Goal: Transaction & Acquisition: Subscribe to service/newsletter

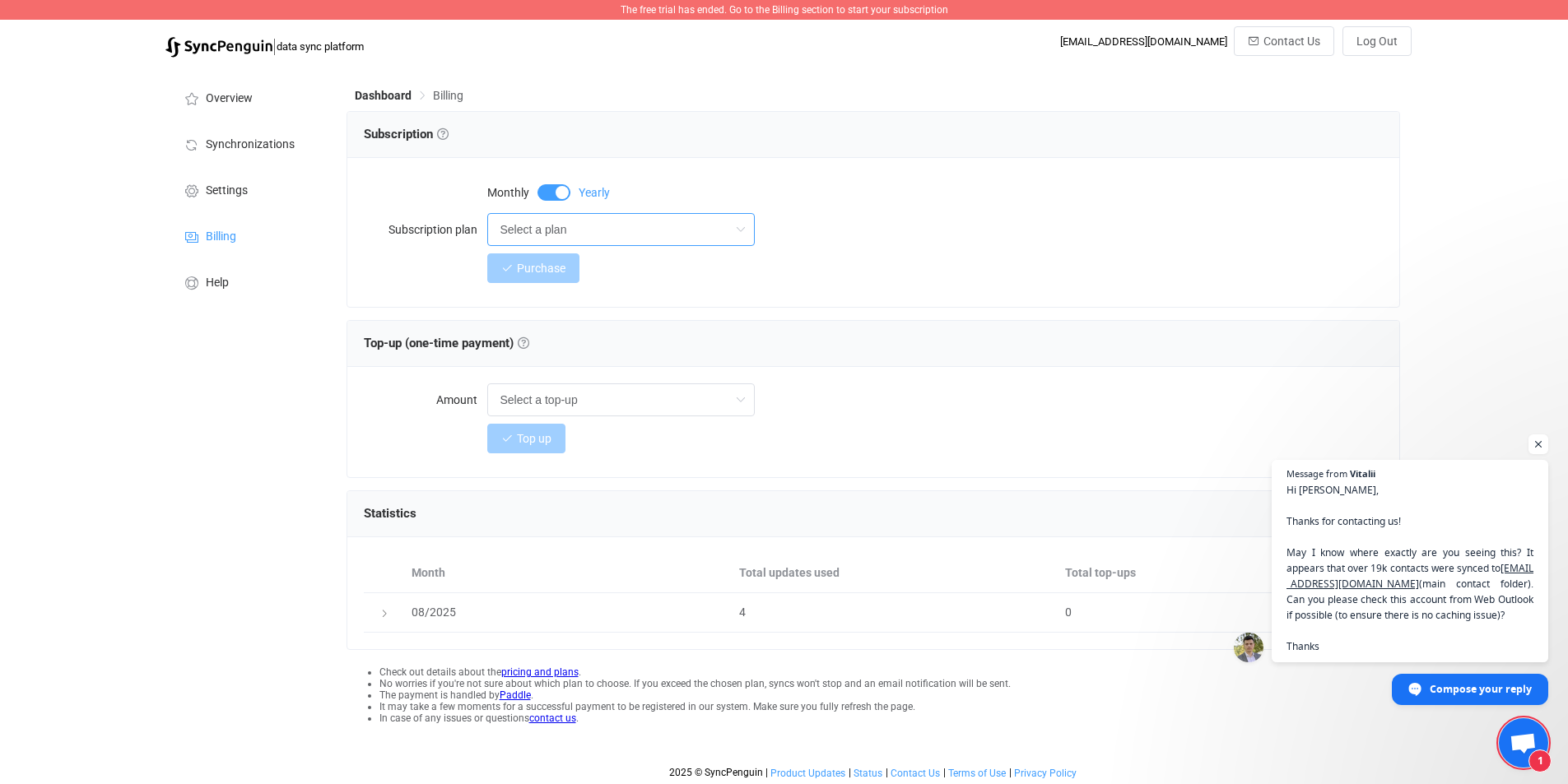
click at [717, 234] on input "Select a plan" at bounding box center [621, 230] width 267 height 33
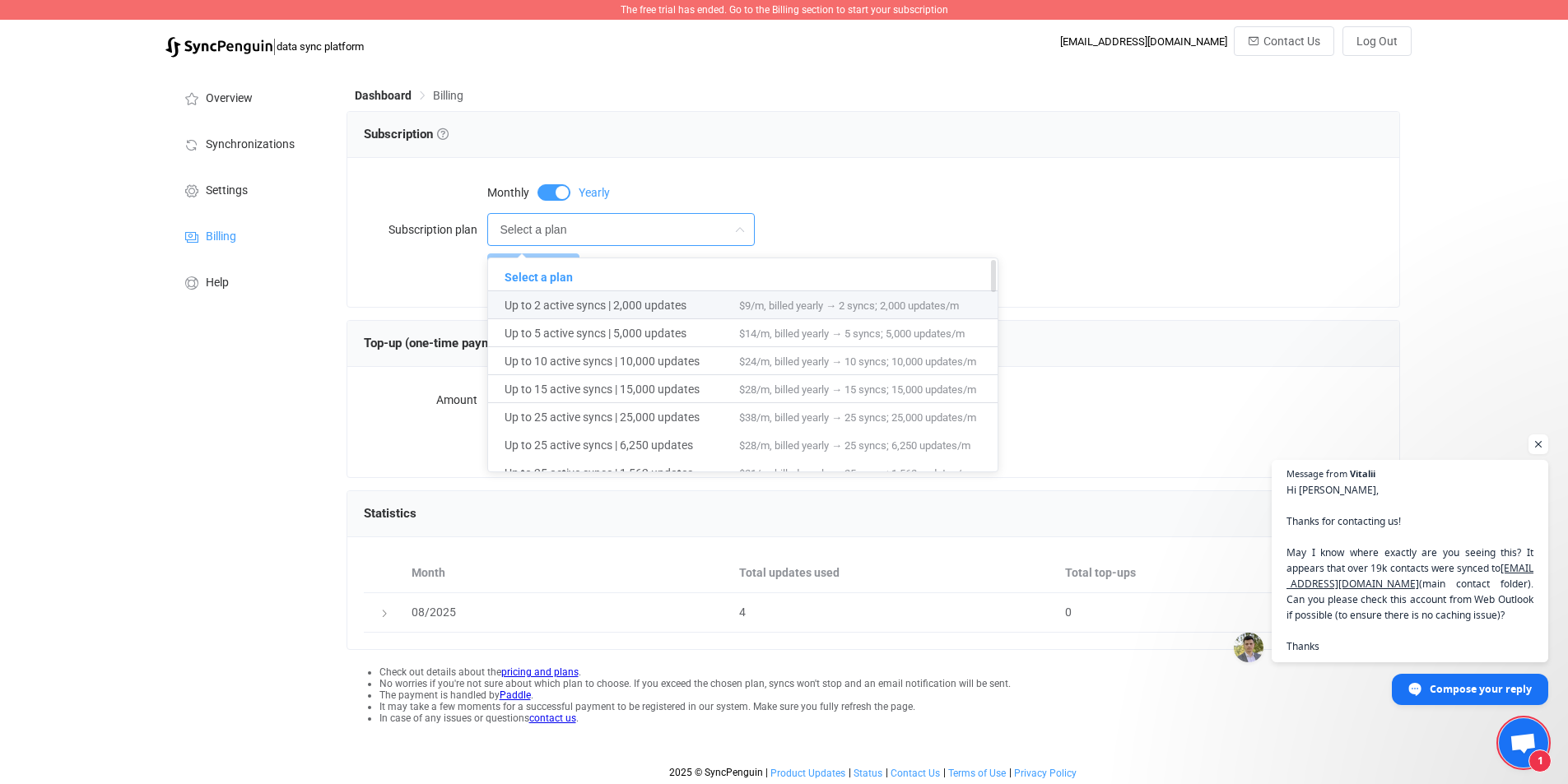
click at [582, 305] on span "Up to 2 active syncs | 2,000 updates" at bounding box center [622, 306] width 234 height 28
type input "Up to 2 active syncs | 2,000 updates"
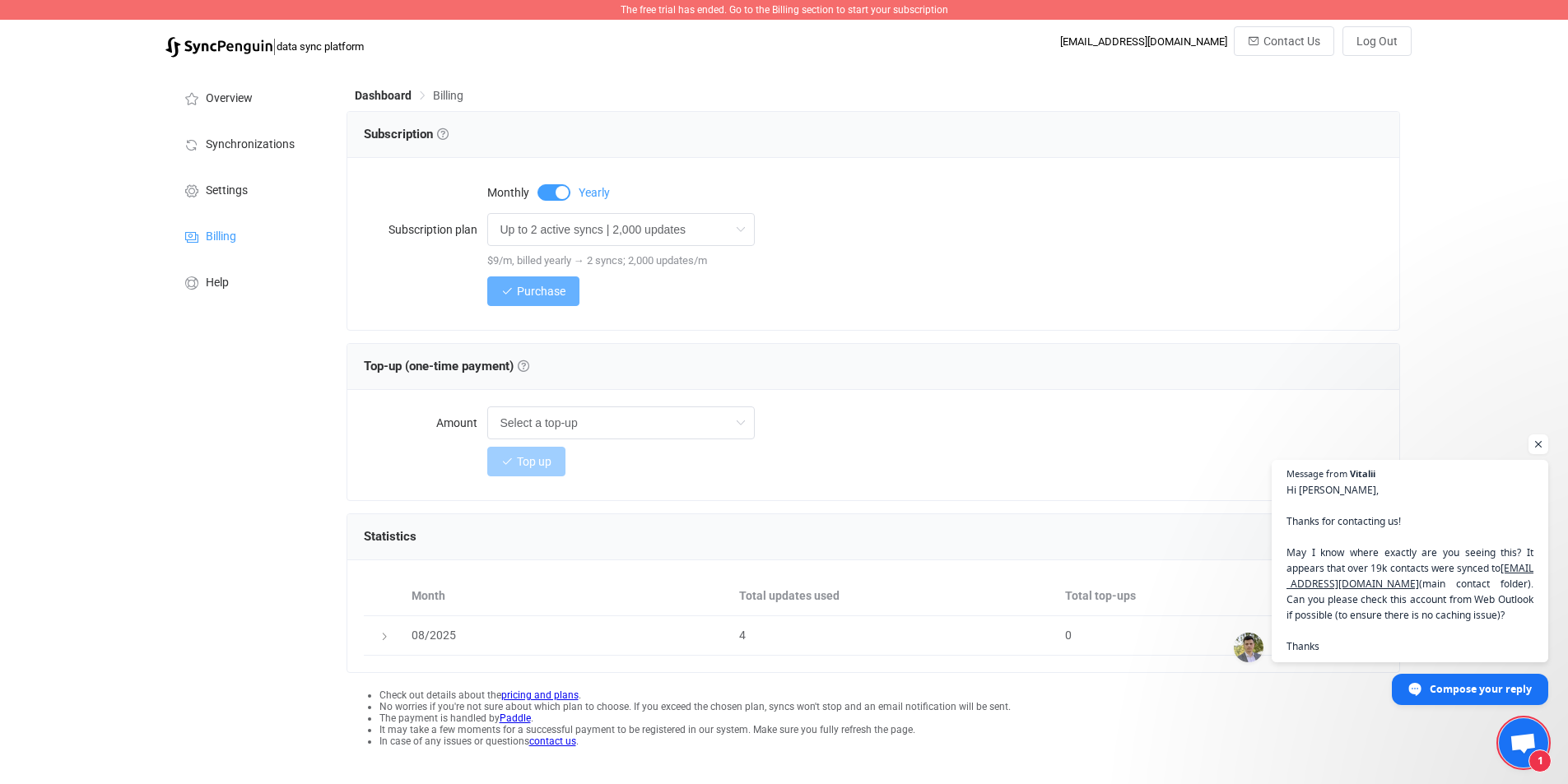
click at [516, 289] on button "Purchase" at bounding box center [533, 292] width 92 height 30
